Goal: Task Accomplishment & Management: Complete application form

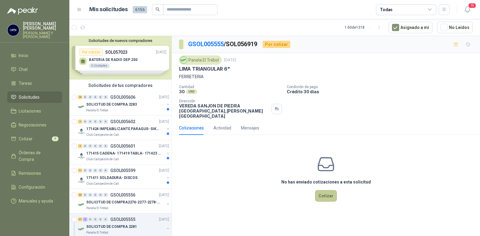
click at [323, 190] on button "Cotizar" at bounding box center [326, 195] width 22 height 11
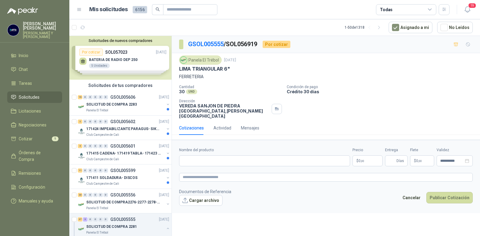
click at [362, 155] on p "$ 0 ,00" at bounding box center [367, 160] width 30 height 11
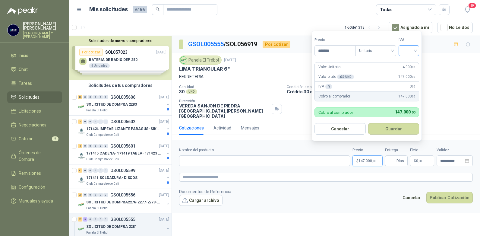
type input "*******"
click at [415, 53] on input "search" at bounding box center [408, 49] width 13 height 9
drag, startPoint x: 409, startPoint y: 61, endPoint x: 406, endPoint y: 66, distance: 5.8
click at [408, 61] on div "19%" at bounding box center [409, 63] width 11 height 7
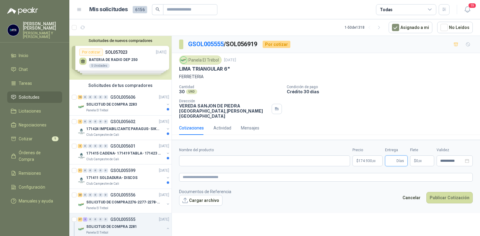
click at [390, 158] on input "Entrega" at bounding box center [391, 160] width 7 height 10
type input "*"
click at [216, 158] on input "Nombre del producto" at bounding box center [264, 160] width 171 height 11
type input "**********"
click at [448, 192] on button "Publicar Cotización" at bounding box center [449, 197] width 46 height 11
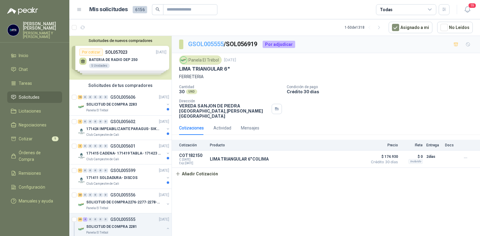
click at [203, 43] on link "GSOL005555" at bounding box center [206, 43] width 36 height 7
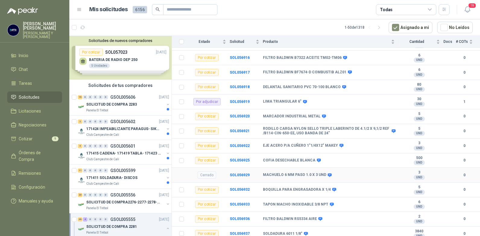
scroll to position [422, 0]
click at [234, 114] on b "SOL056920" at bounding box center [240, 116] width 20 height 4
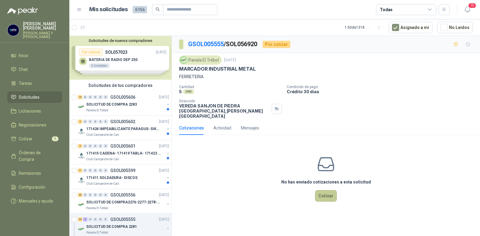
click at [326, 190] on button "Cotizar" at bounding box center [326, 195] width 22 height 11
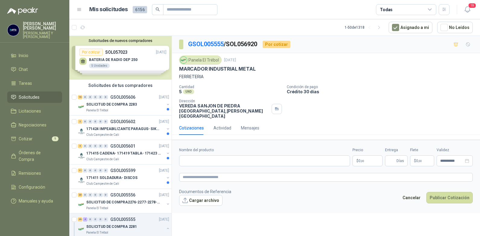
click at [367, 155] on p "$ 0 ,00" at bounding box center [367, 160] width 30 height 11
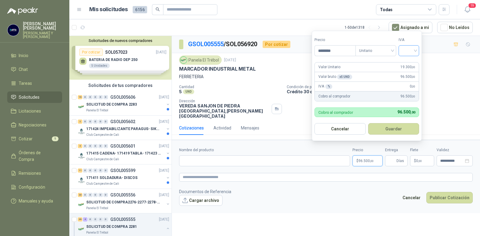
type input "********"
click at [415, 50] on input "search" at bounding box center [408, 49] width 13 height 9
click at [410, 59] on div "19%" at bounding box center [410, 63] width 18 height 10
click at [400, 127] on button "Guardar" at bounding box center [394, 128] width 52 height 11
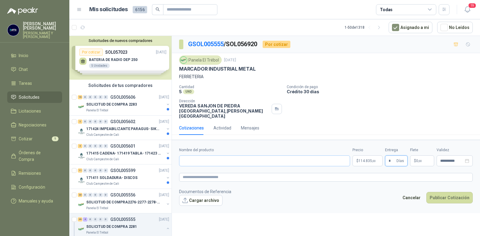
type input "*"
click at [222, 155] on input "Nombre del producto" at bounding box center [264, 160] width 171 height 11
type input "**********"
click at [443, 192] on button "Publicar Cotización" at bounding box center [449, 197] width 46 height 11
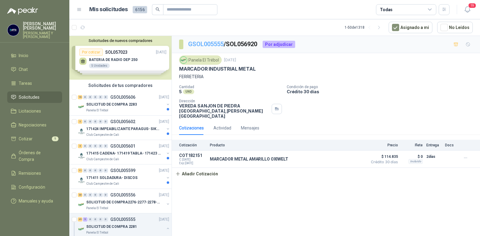
click at [211, 43] on link "GSOL005555" at bounding box center [206, 43] width 36 height 7
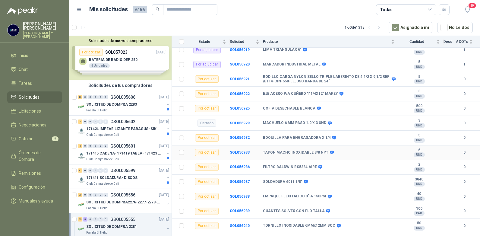
scroll to position [482, 0]
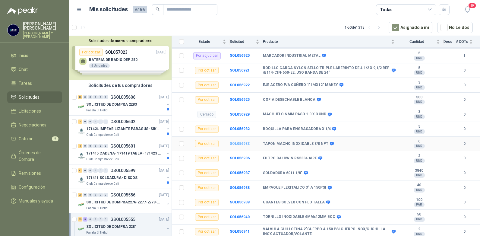
click at [238, 141] on b "SOL056933" at bounding box center [240, 143] width 20 height 4
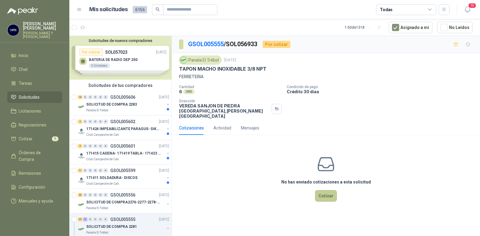
click at [323, 190] on button "Cotizar" at bounding box center [326, 195] width 22 height 11
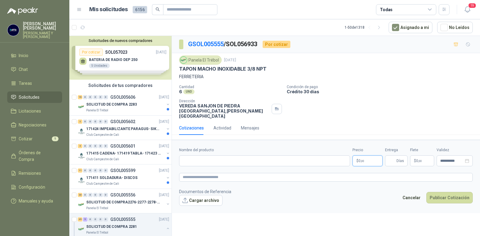
click at [363, 159] on span ",00" at bounding box center [362, 160] width 4 height 3
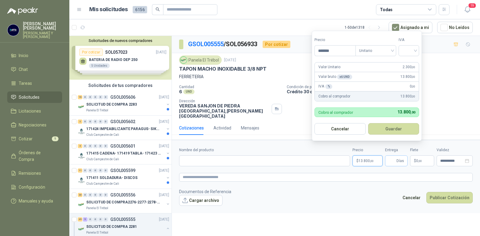
type input "*******"
click at [394, 159] on input "Entrega" at bounding box center [391, 160] width 7 height 10
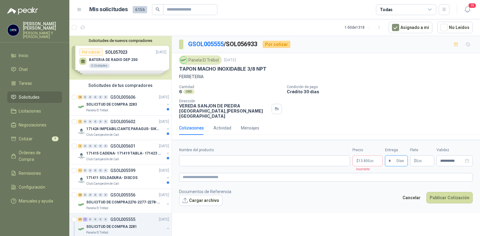
type input "*"
click at [371, 159] on span ",00" at bounding box center [372, 160] width 4 height 3
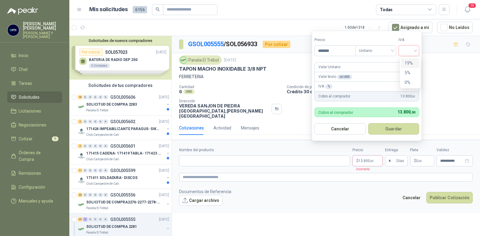
click at [415, 52] on input "search" at bounding box center [408, 49] width 13 height 9
click at [408, 63] on div "19%" at bounding box center [409, 63] width 11 height 7
click at [235, 155] on input "Nombre del producto" at bounding box center [264, 160] width 171 height 11
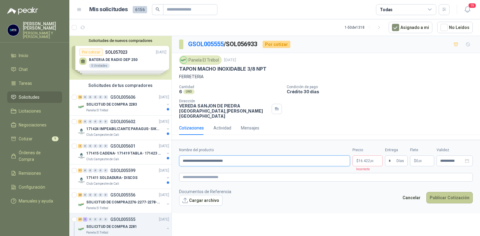
type input "**********"
click at [445, 192] on button "Publicar Cotización" at bounding box center [449, 197] width 46 height 11
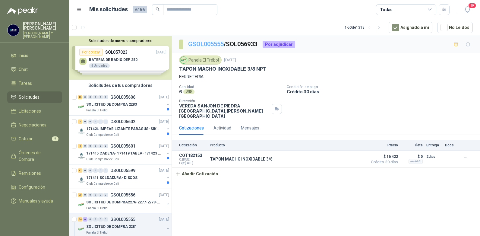
click at [212, 42] on link "GSOL005555" at bounding box center [206, 43] width 36 height 7
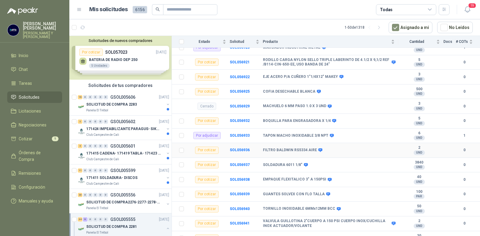
scroll to position [494, 0]
